Goal: Find specific page/section: Find specific page/section

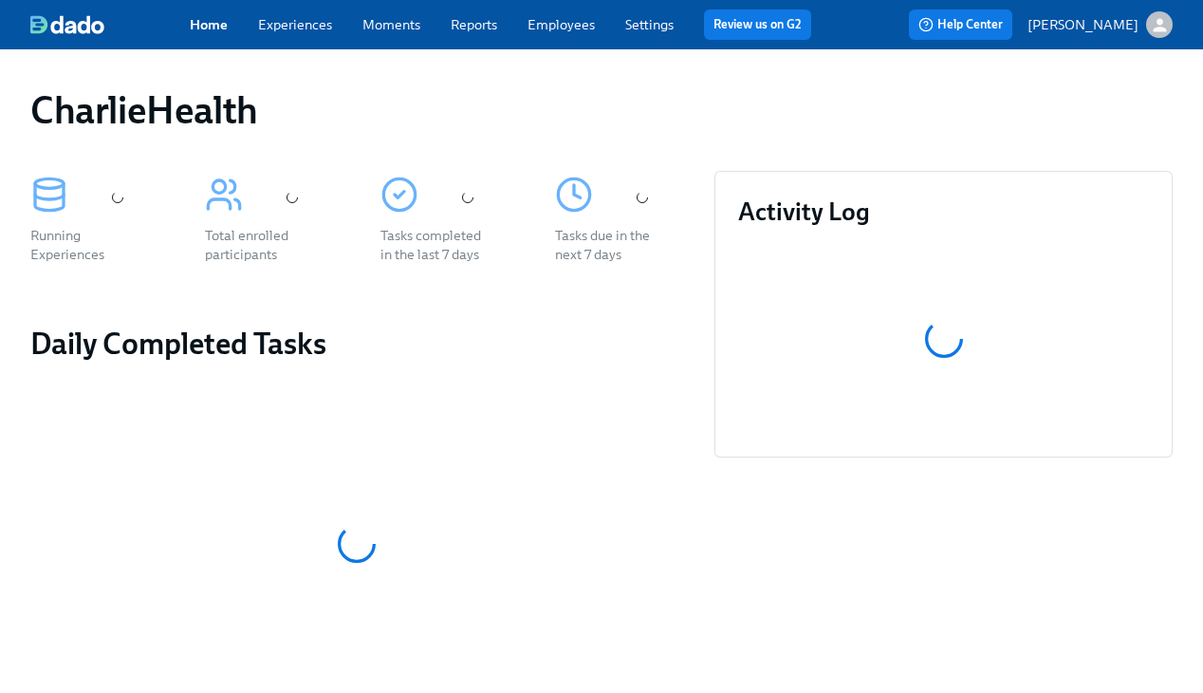
click at [597, 29] on div "Home Experiences Moments Reports Employees Settings Review us on G2" at bounding box center [508, 24] width 637 height 30
click at [530, 29] on link "Employees" at bounding box center [561, 24] width 67 height 17
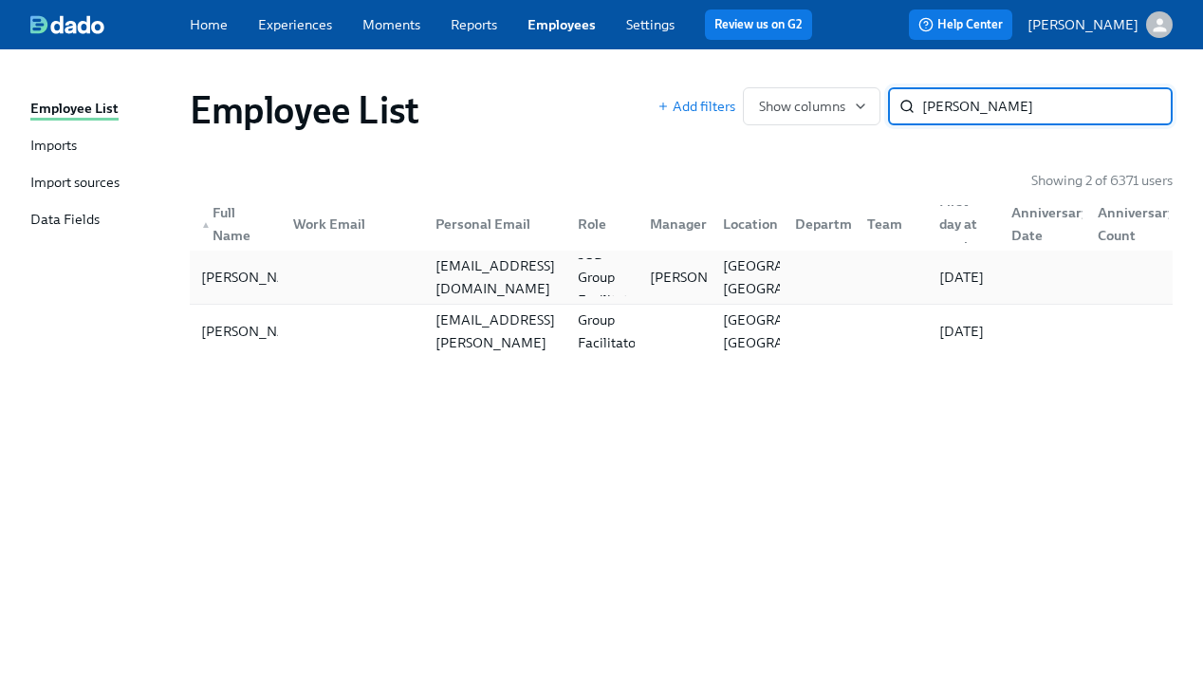
type input "[PERSON_NAME]"
click at [516, 261] on div "[EMAIL_ADDRESS][DOMAIN_NAME]" at bounding box center [491, 277] width 142 height 38
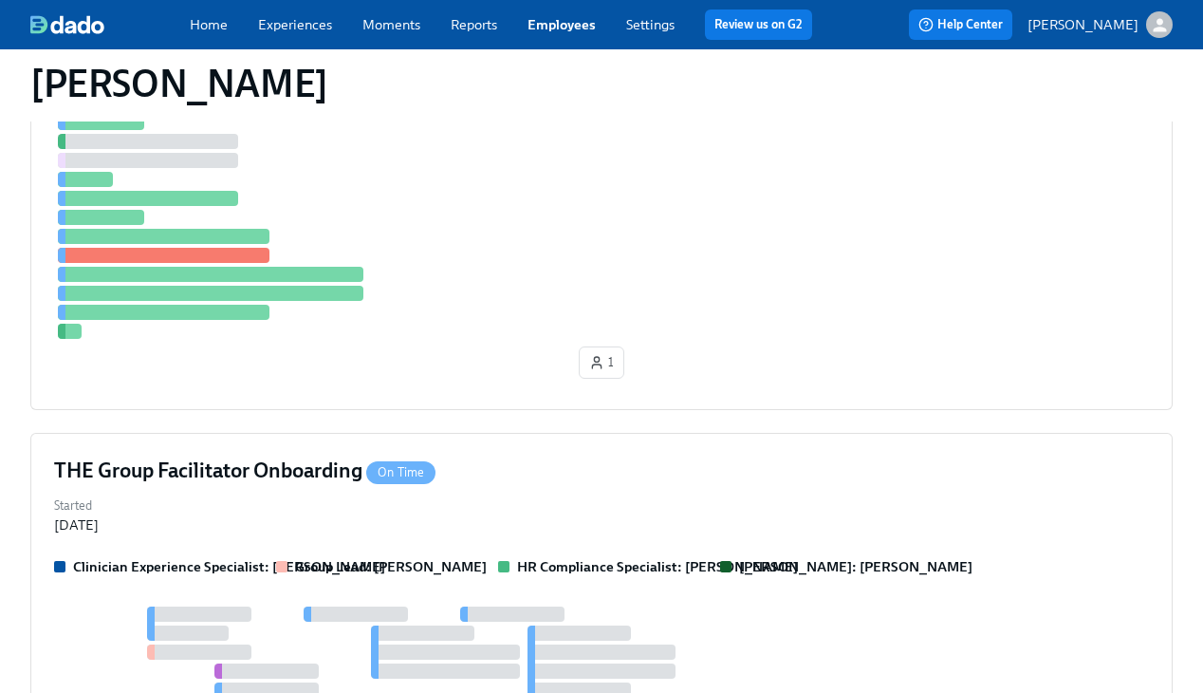
scroll to position [454, 0]
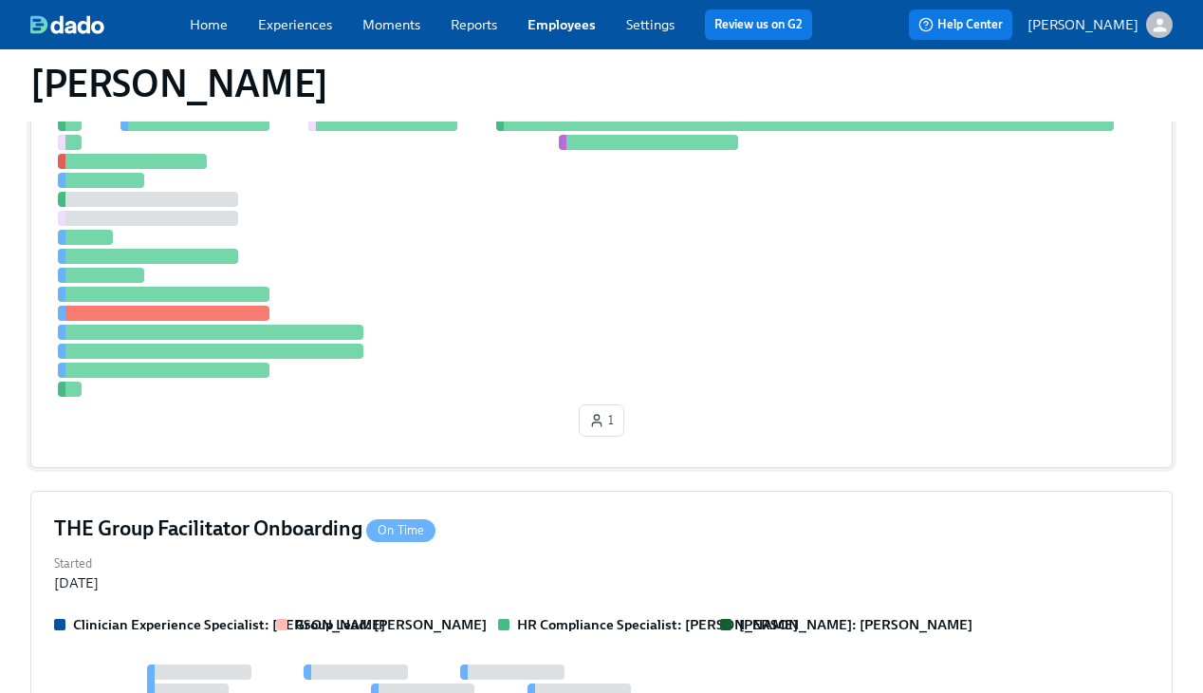
click at [664, 227] on div at bounding box center [601, 247] width 1095 height 300
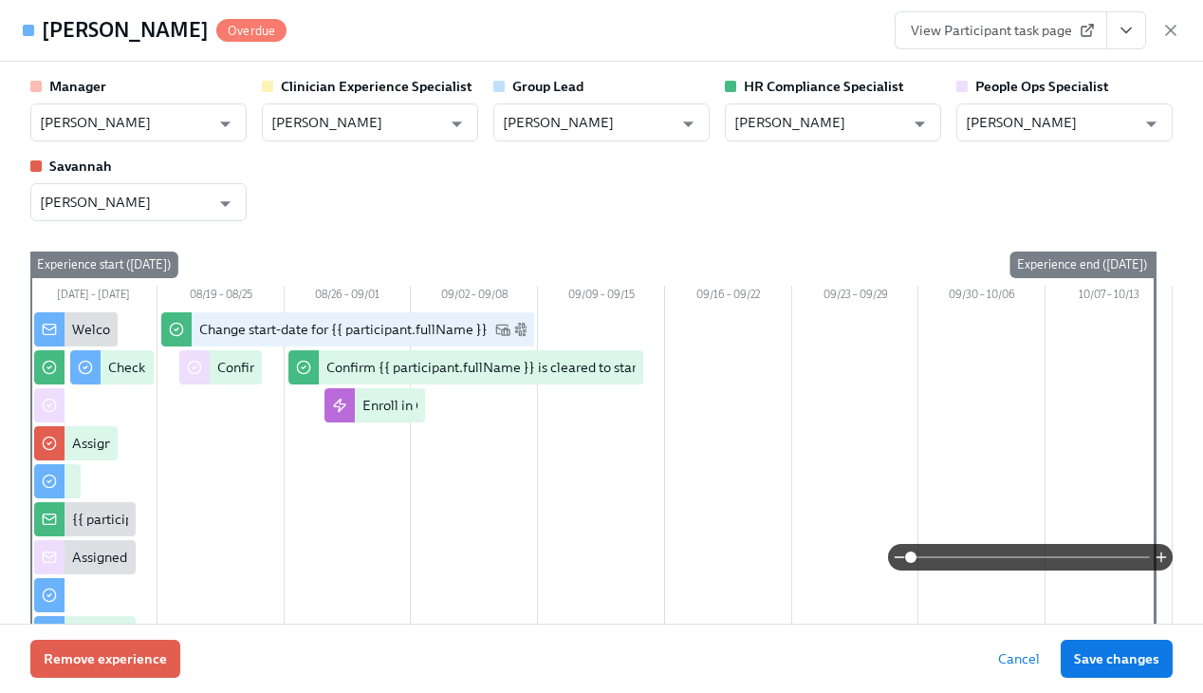
click at [1113, 35] on button "View task page" at bounding box center [1126, 30] width 40 height 38
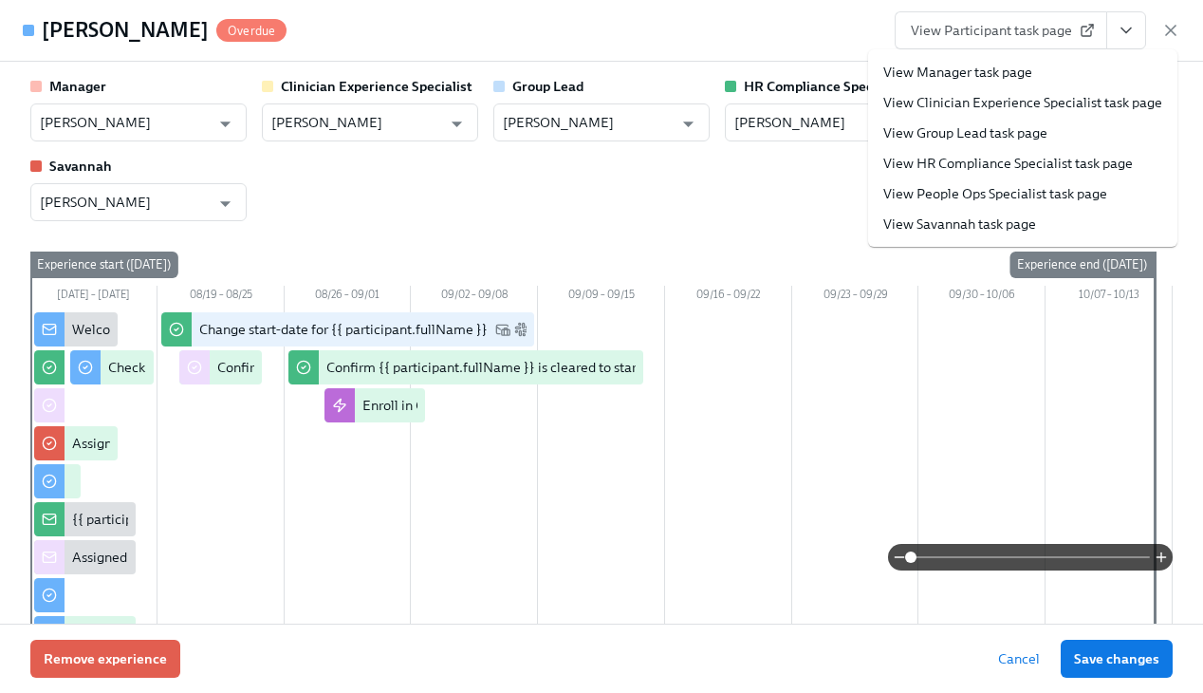
click at [1009, 155] on link "View HR Compliance Specialist task page" at bounding box center [1008, 163] width 250 height 19
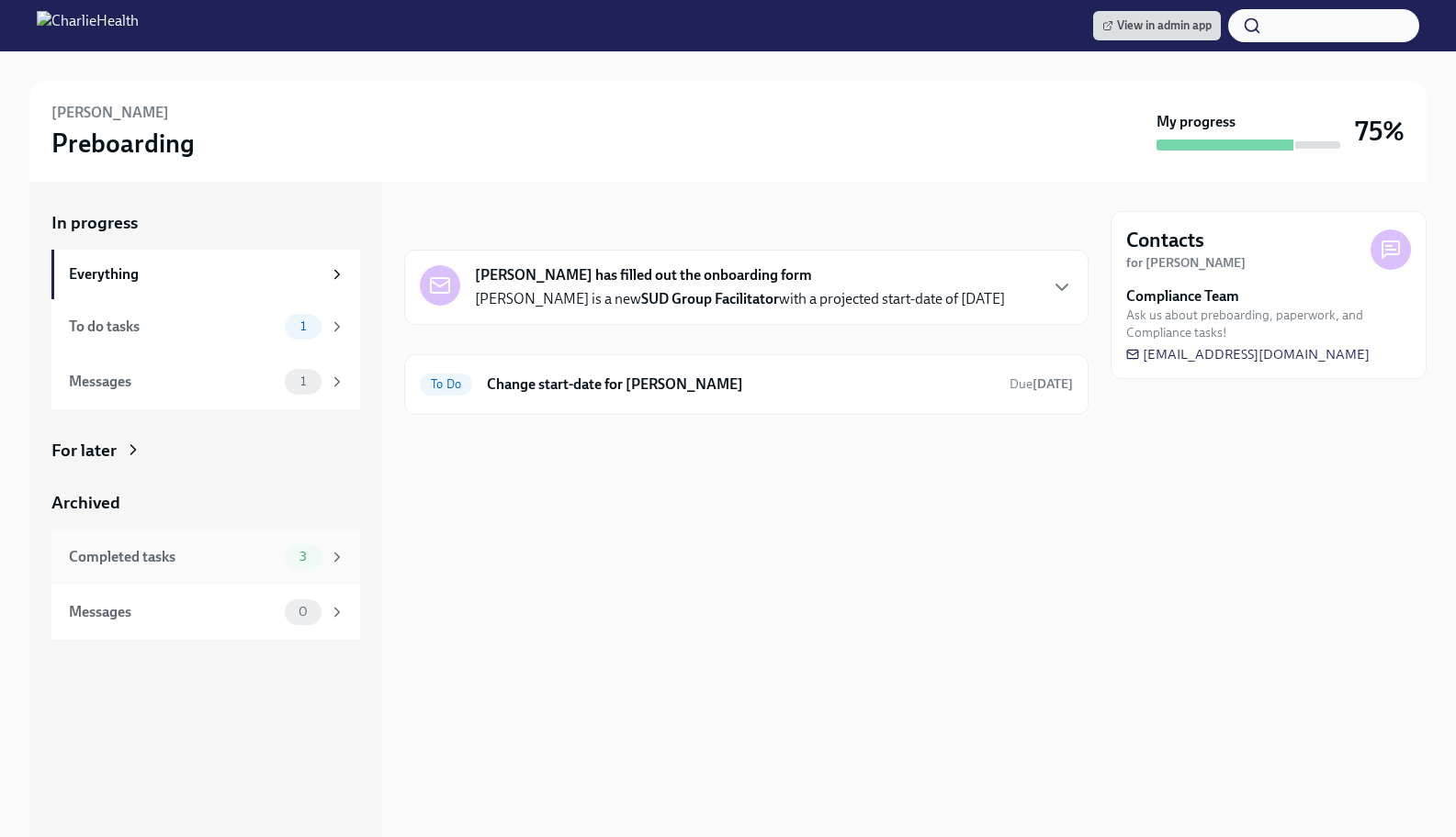
click at [163, 563] on div "Completed tasks" at bounding box center [172, 557] width 208 height 20
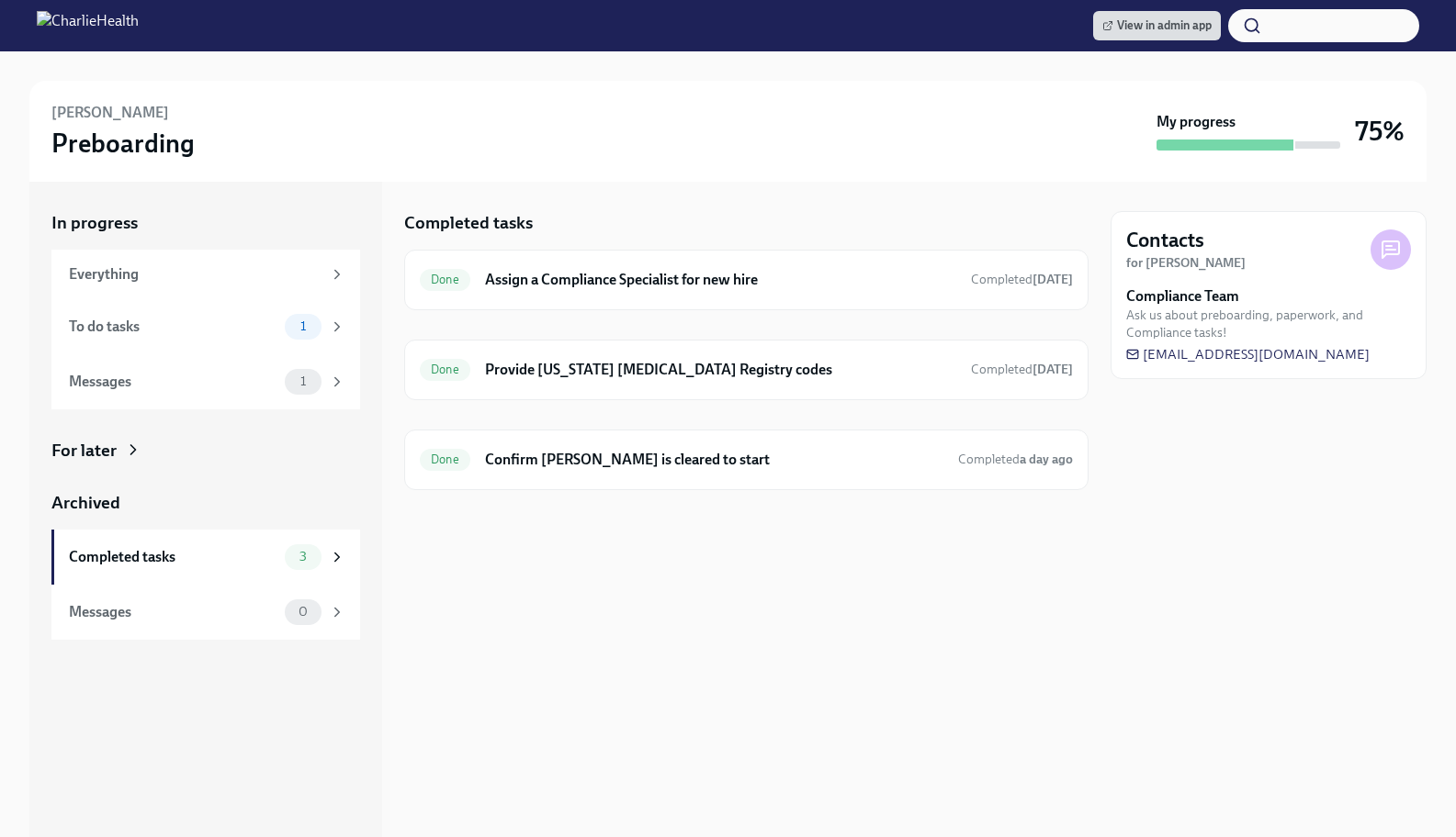
click at [872, 576] on div "Completed tasks Done Assign a Compliance Specialist for new hire Completed [DAT…" at bounding box center [746, 510] width 684 height 656
